Goal: Task Accomplishment & Management: Manage account settings

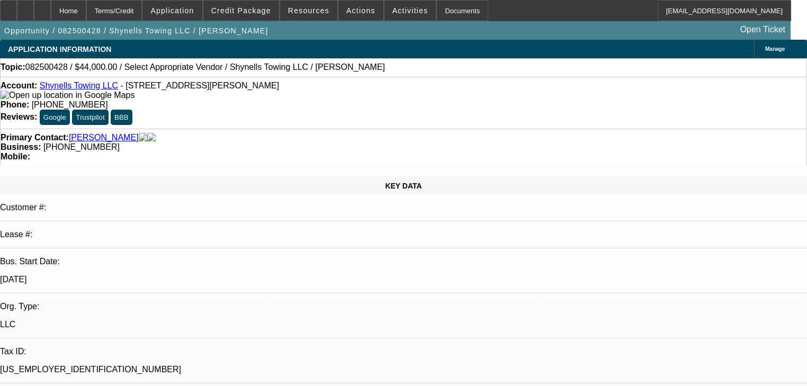
select select "0"
select select "2"
select select "0"
select select "21"
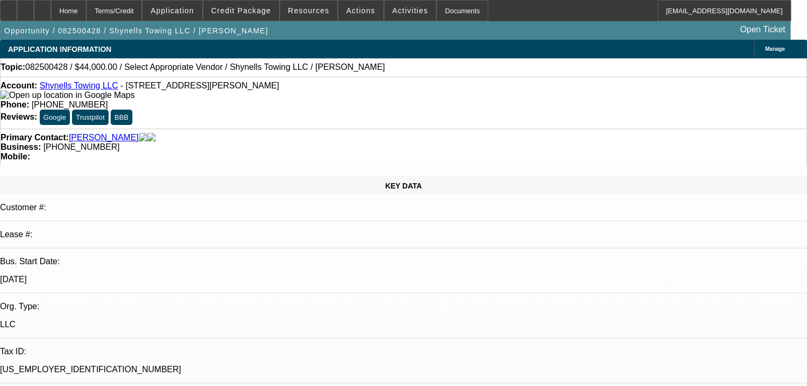
select select "0"
select select "2"
select select "0.1"
select select "4"
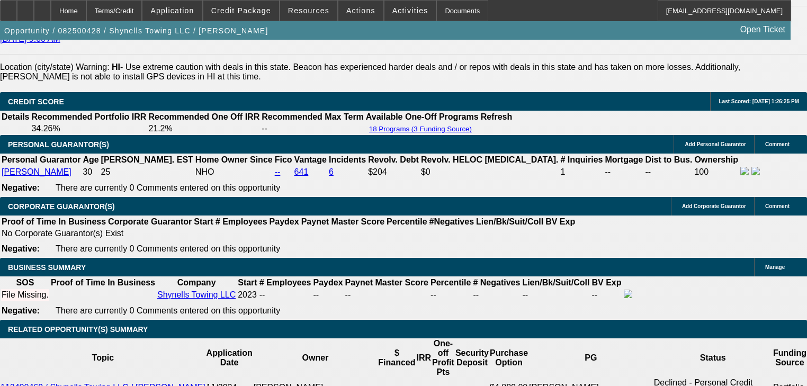
scroll to position [1568, 0]
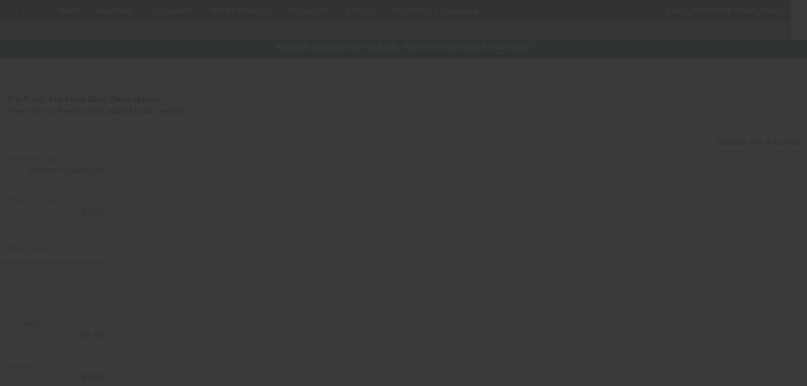
type input "$60,000.00"
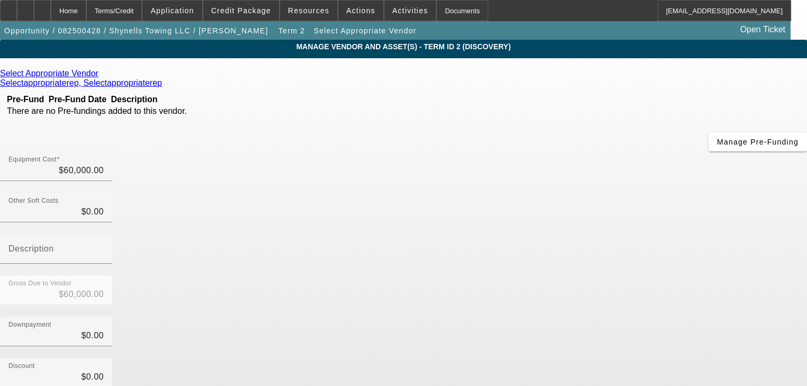
click at [101, 75] on icon at bounding box center [101, 73] width 0 height 9
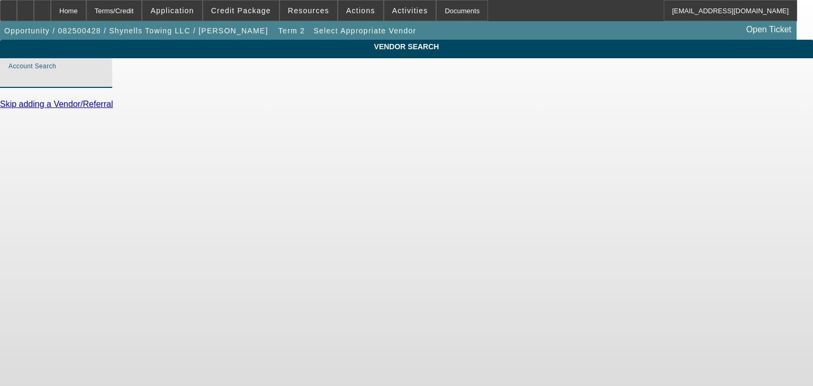
click at [104, 84] on input "Account Search" at bounding box center [55, 77] width 95 height 13
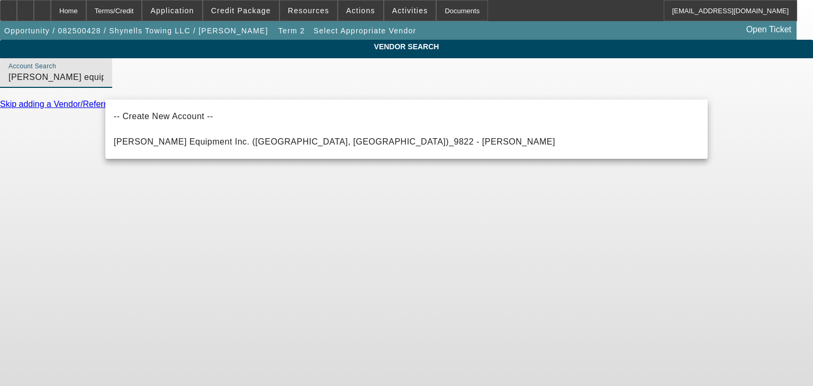
click at [194, 144] on span "Todd Equipment Inc. (Phoenix, AZ)_9822 - Grone, Todd" at bounding box center [335, 141] width 442 height 9
type input "Todd Equipment Inc. (Phoenix, AZ)_9822 - Grone, Todd"
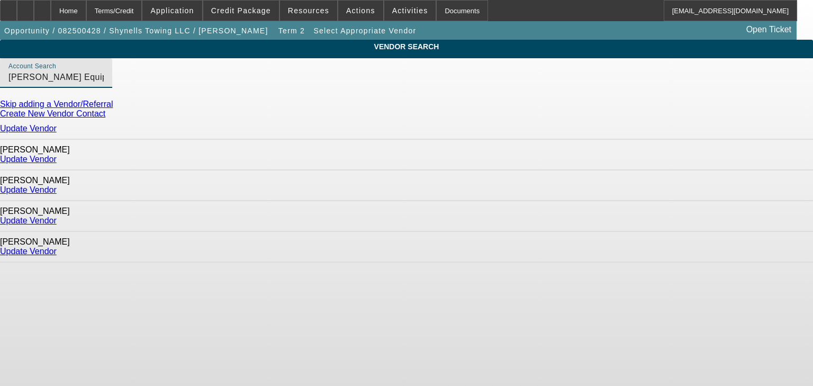
click at [57, 247] on link "Update Vendor" at bounding box center [28, 251] width 57 height 9
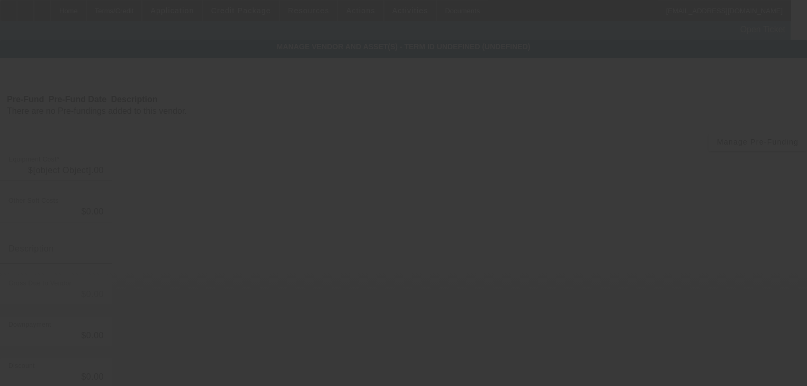
type input "$60,000.00"
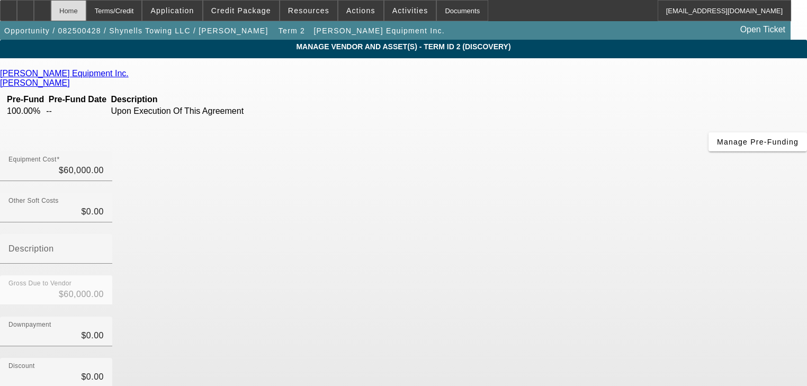
click at [86, 19] on div "Home" at bounding box center [68, 10] width 35 height 21
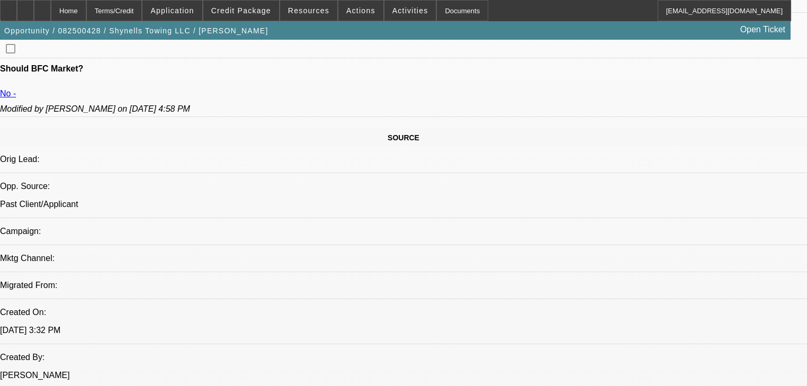
select select "0"
select select "2"
select select "0"
select select "21"
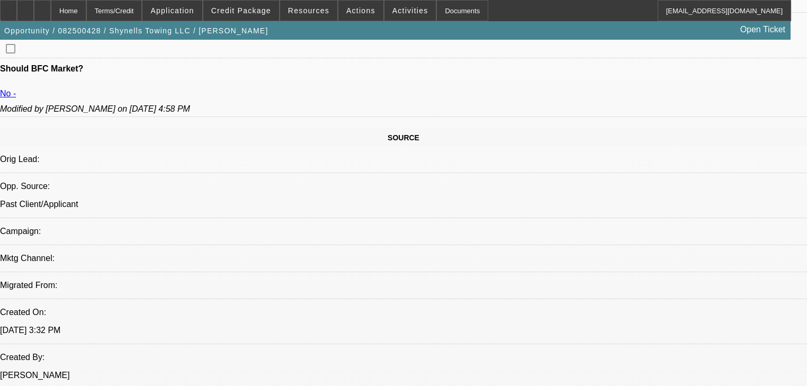
select select "0"
select select "2"
select select "0.1"
select select "4"
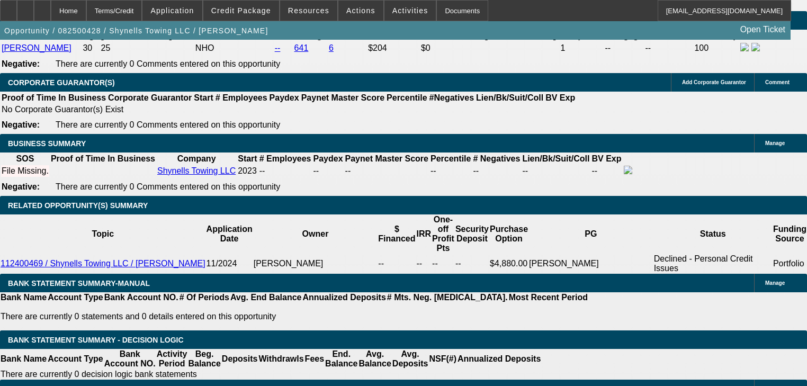
scroll to position [1572, 0]
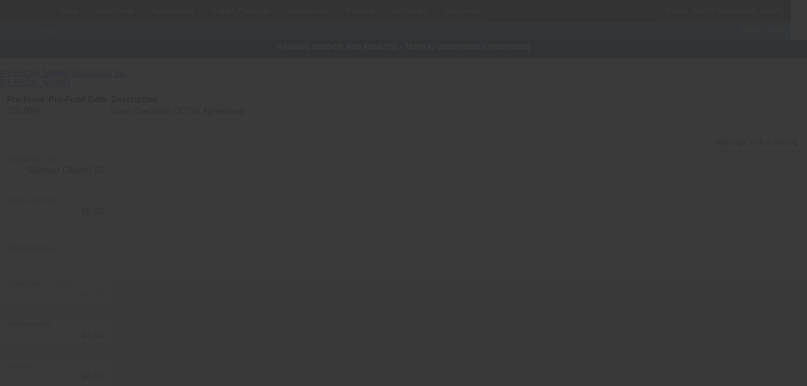
type input "$60,000.00"
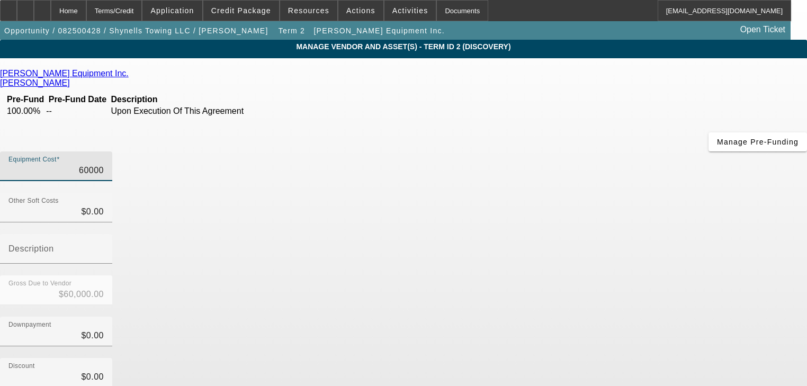
click at [104, 164] on input "60000" at bounding box center [55, 170] width 95 height 13
type input "4"
type input "$4.00"
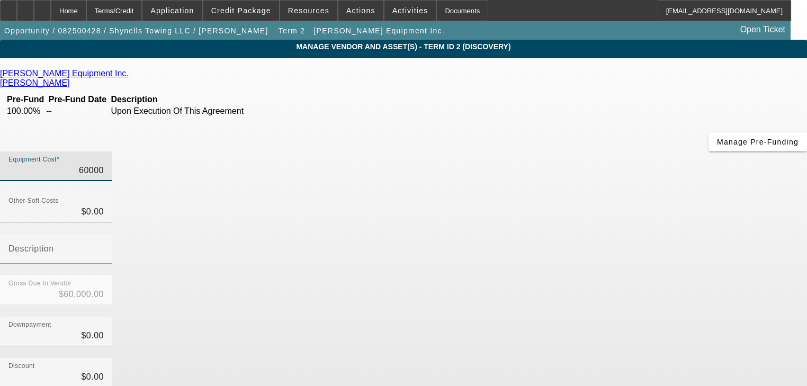
type input "$4.00"
type input "$0.00"
type input "5"
type input "$5.00"
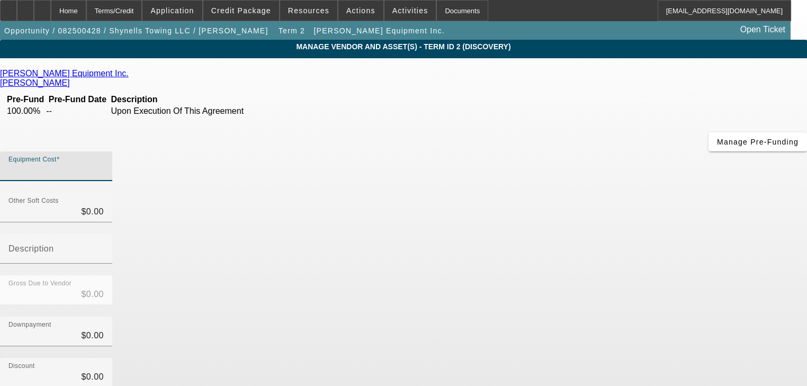
type input "$5.00"
type input "54"
type input "$54.00"
type input "540"
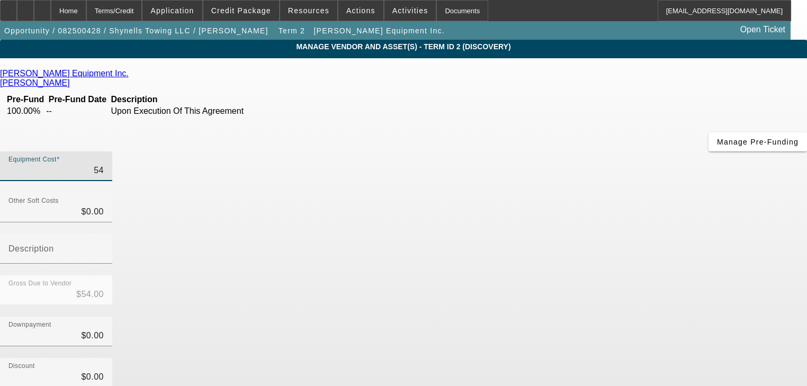
type input "$540.00"
type input "5400"
type input "$5,400.00"
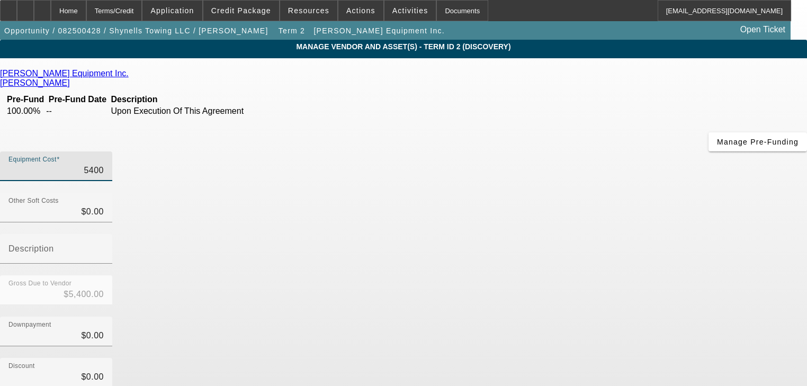
type input "54000"
type input "$54,000.00"
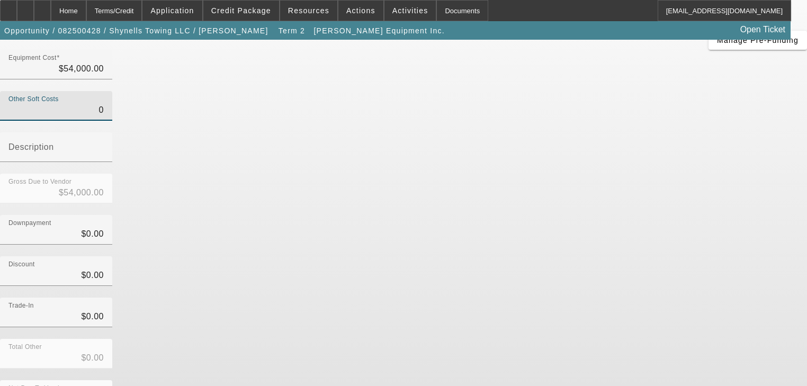
scroll to position [104, 0]
type input "$0.00"
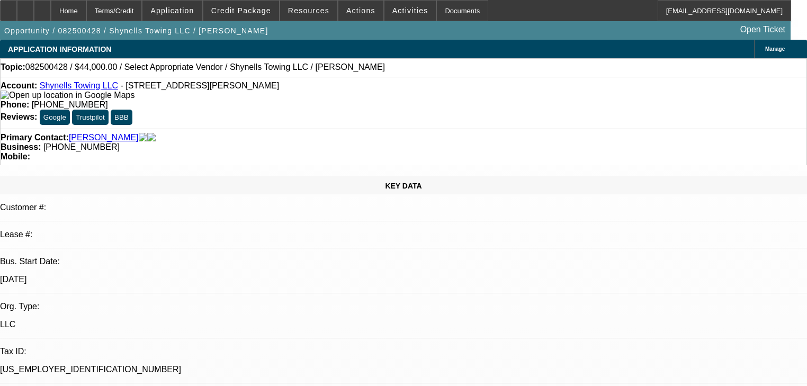
select select "0"
select select "2"
select select "0"
select select "21"
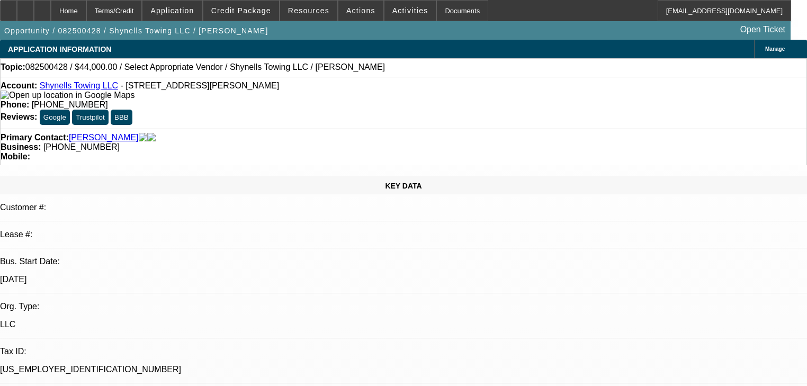
select select "0"
select select "2"
select select "0.1"
select select "4"
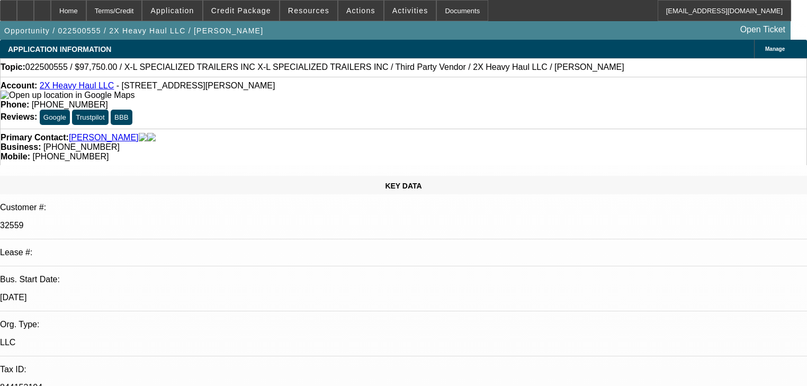
select select "0.15"
select select "2"
select select "0"
select select "6"
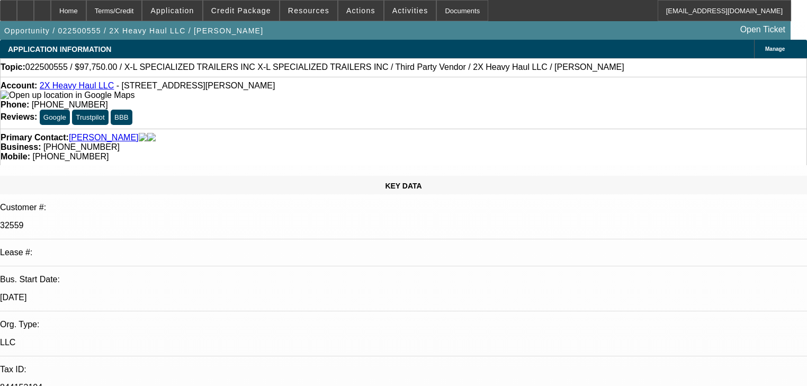
select select "0.1"
select select "0"
select select "6"
select select "0.1"
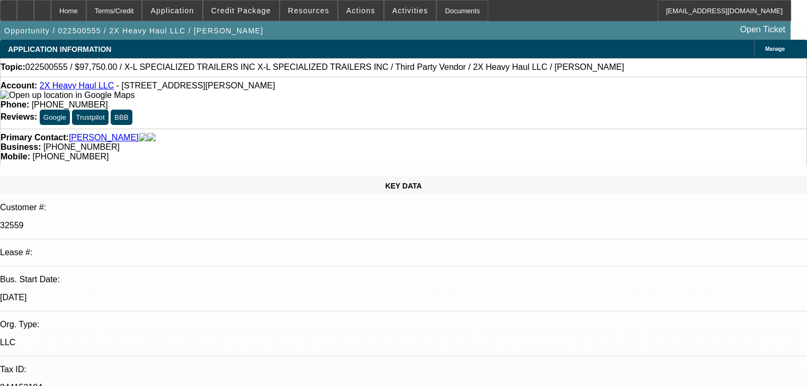
select select "0"
select select "6"
select select "0"
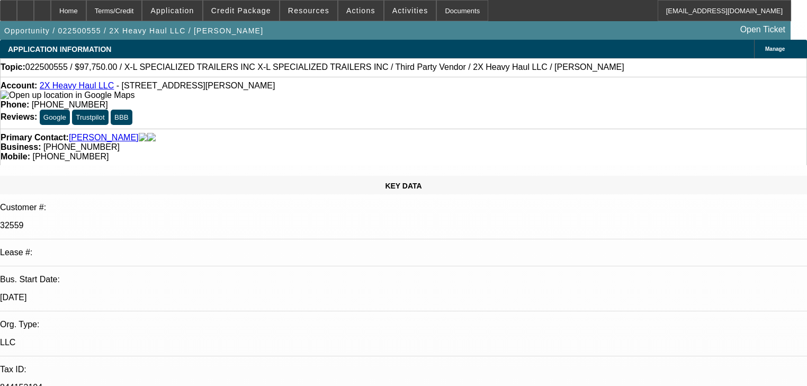
select select "0"
select select "6"
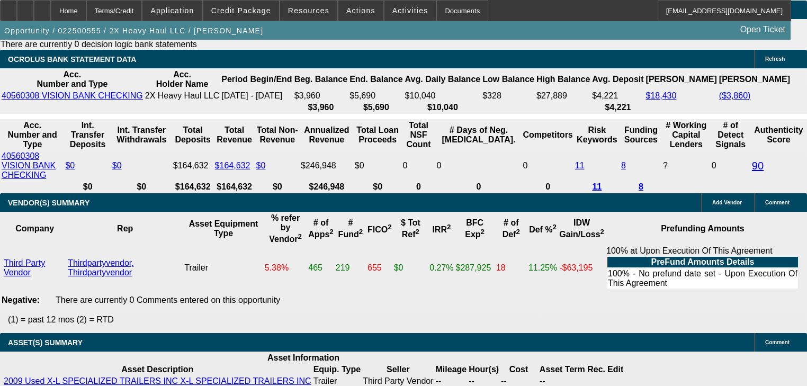
scroll to position [2089, 0]
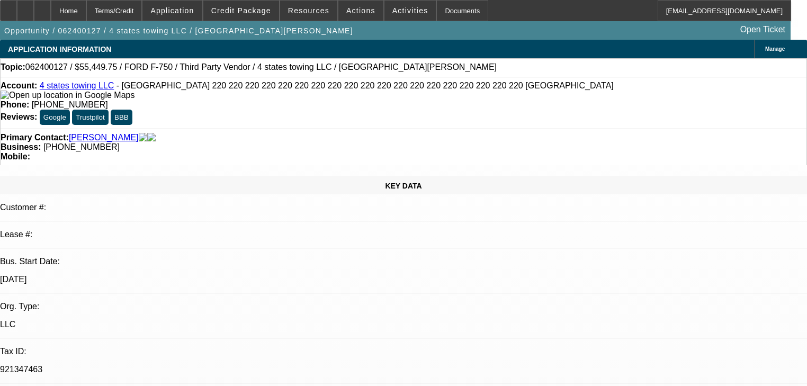
select select "0"
select select "2"
select select "0"
select select "6"
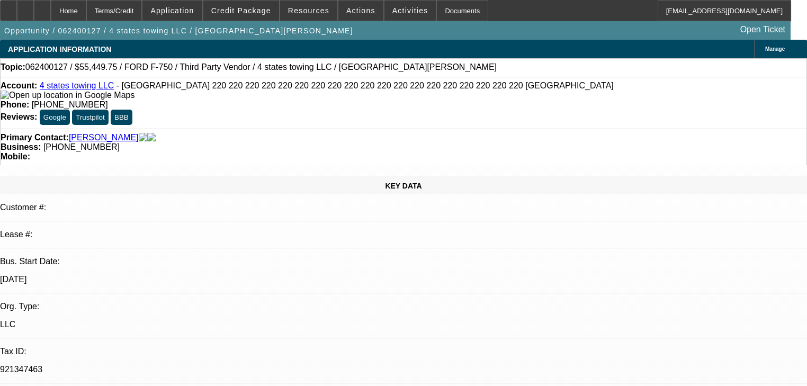
select select "0"
select select "2"
select select "0"
select select "6"
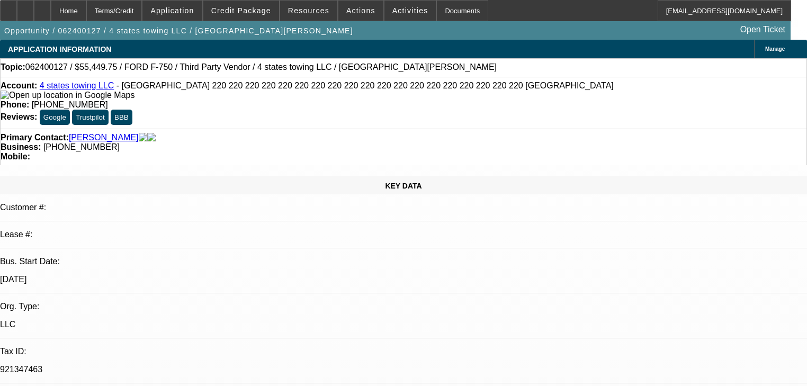
select select "0.2"
select select "2"
select select "0"
select select "6"
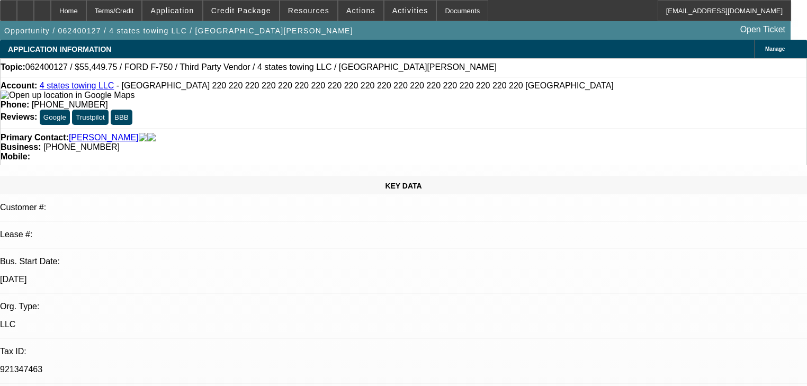
select select "0.15"
select select "2"
select select "0"
select select "6"
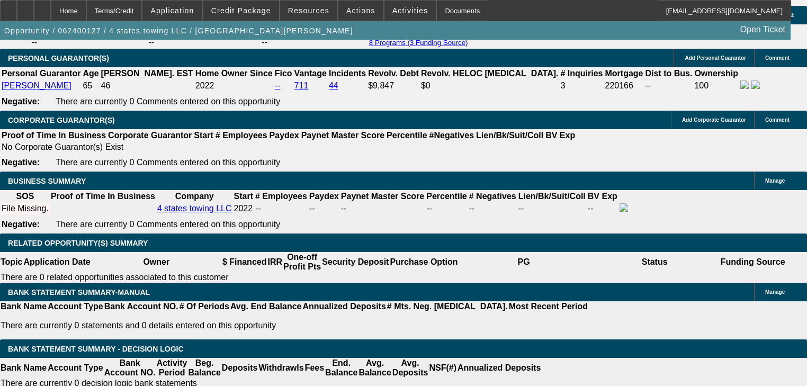
scroll to position [13, 0]
